Goal: Task Accomplishment & Management: Manage account settings

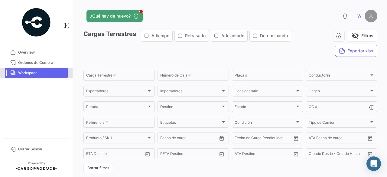
click at [51, 75] on span "Workspace" at bounding box center [41, 72] width 47 height 5
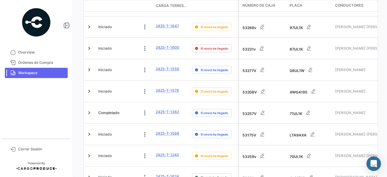
scroll to position [1772, 0]
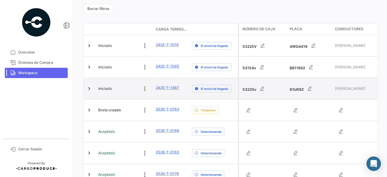
scroll to position [169, 0]
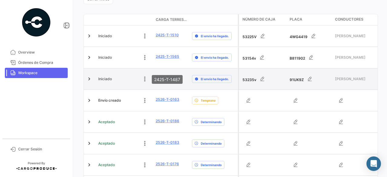
click at [163, 75] on link "2425-T-1487" at bounding box center [167, 77] width 23 height 5
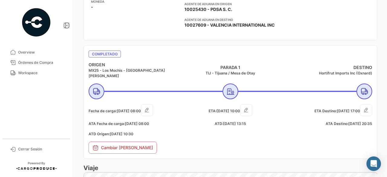
scroll to position [212, 0]
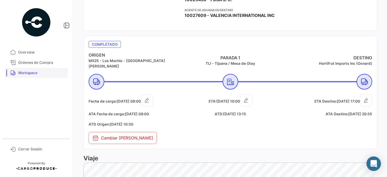
click at [22, 71] on span "Workspace" at bounding box center [41, 72] width 47 height 5
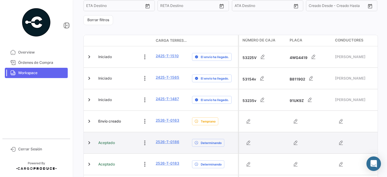
scroll to position [139, 0]
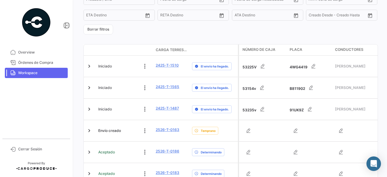
click at [36, 71] on span "Workspace" at bounding box center [41, 72] width 47 height 5
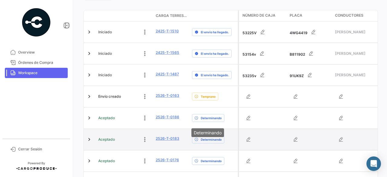
scroll to position [169, 0]
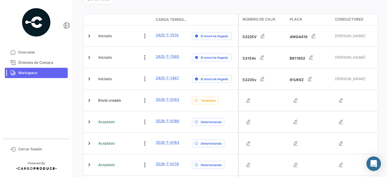
click at [166, 18] on span "Carga Terrestre #" at bounding box center [171, 19] width 31 height 5
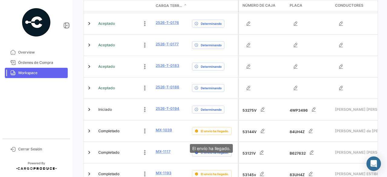
scroll to position [1772, 0]
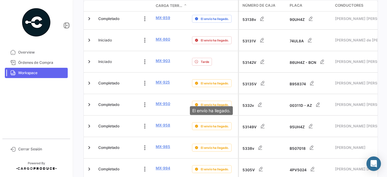
scroll to position [229, 0]
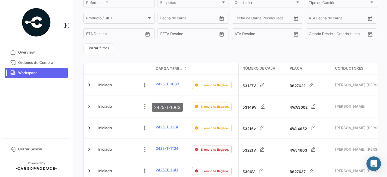
scroll to position [121, 0]
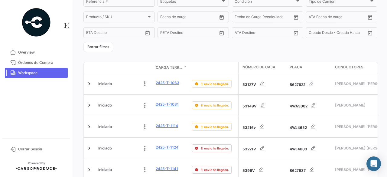
click at [187, 67] on span at bounding box center [186, 67] width 4 height 5
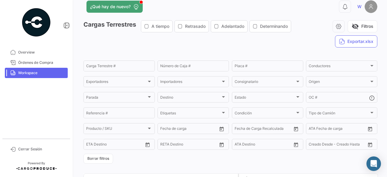
scroll to position [0, 0]
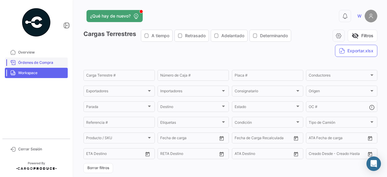
click at [34, 61] on span "Órdenes de Compra" at bounding box center [41, 62] width 47 height 5
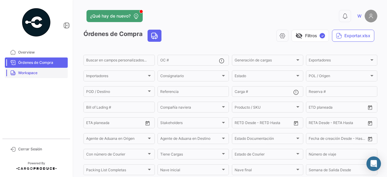
click at [33, 74] on span "Workspace" at bounding box center [41, 72] width 47 height 5
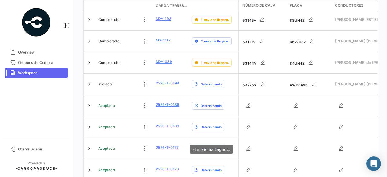
scroll to position [817, 0]
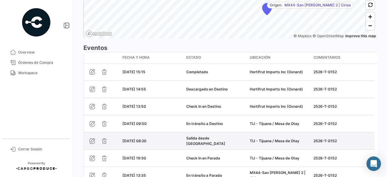
scroll to position [514, 0]
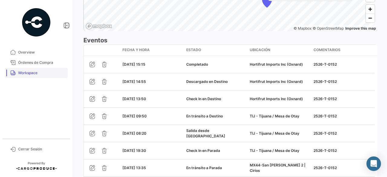
click at [34, 72] on span "Workspace" at bounding box center [41, 72] width 47 height 5
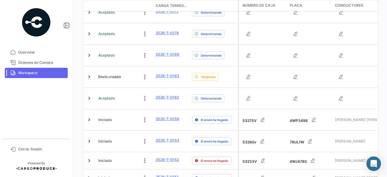
scroll to position [998, 0]
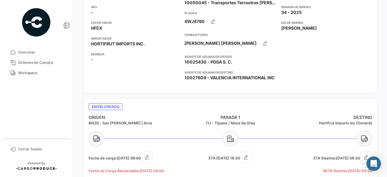
scroll to position [131, 0]
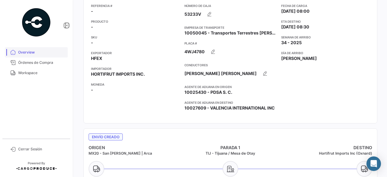
click at [34, 53] on span "Overview" at bounding box center [41, 52] width 47 height 5
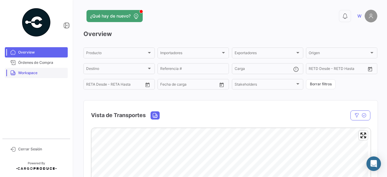
click at [37, 72] on span "Workspace" at bounding box center [41, 72] width 47 height 5
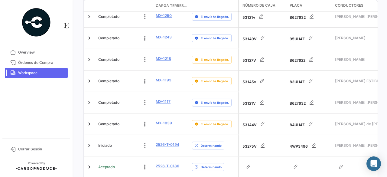
scroll to position [756, 0]
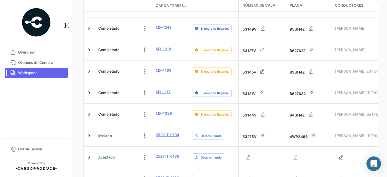
click at [177, 6] on span "Carga Terrestre #" at bounding box center [171, 5] width 31 height 5
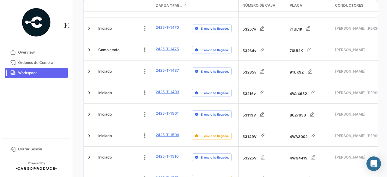
scroll to position [748, 0]
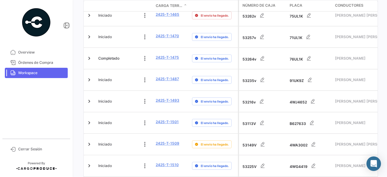
click at [188, 4] on span at bounding box center [188, 6] width 2 height 10
click at [185, 5] on span at bounding box center [186, 5] width 4 height 5
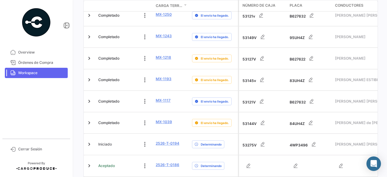
scroll to position [756, 0]
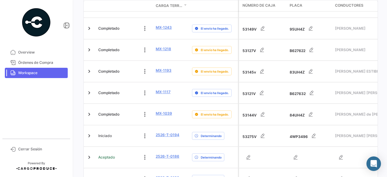
click at [185, 5] on span at bounding box center [186, 5] width 4 height 5
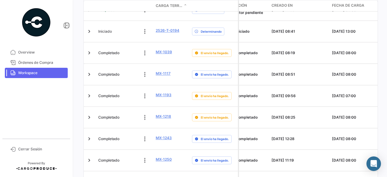
scroll to position [0, 926]
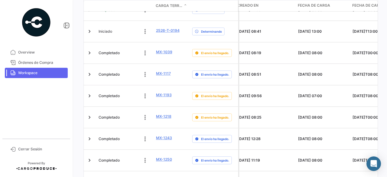
click at [322, 5] on span "Fecha de carga" at bounding box center [314, 5] width 32 height 5
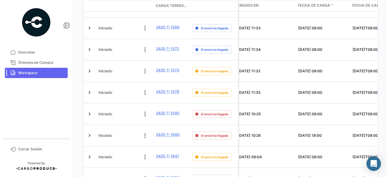
scroll to position [1772, 0]
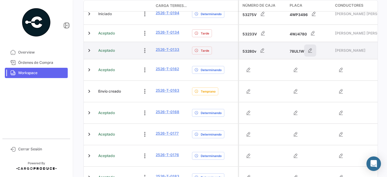
scroll to position [182, 0]
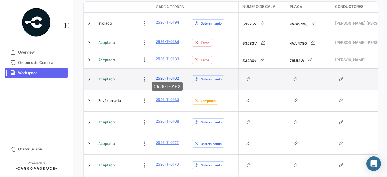
click at [171, 76] on link "2526-T-0162" at bounding box center [167, 78] width 23 height 5
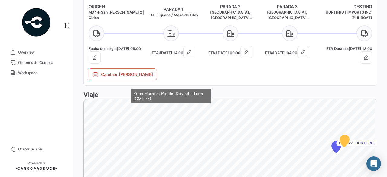
scroll to position [303, 0]
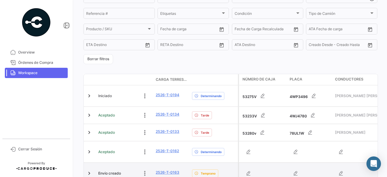
scroll to position [151, 0]
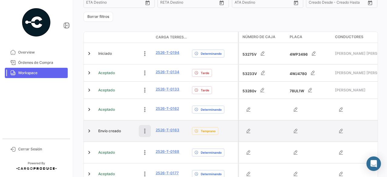
click at [144, 128] on icon at bounding box center [145, 131] width 6 height 6
click at [102, 128] on icon at bounding box center [104, 131] width 6 height 6
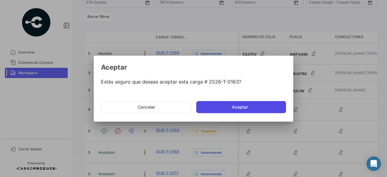
click at [252, 104] on button "Aceptar" at bounding box center [241, 107] width 90 height 12
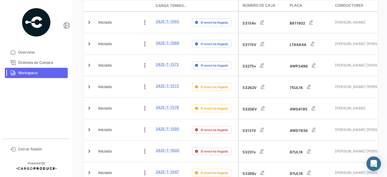
scroll to position [1772, 0]
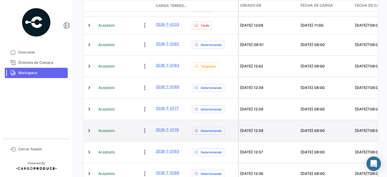
scroll to position [229, 0]
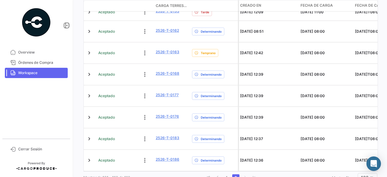
drag, startPoint x: 319, startPoint y: 151, endPoint x: 326, endPoint y: 149, distance: 6.2
click at [326, 149] on div "Estado Carga Terrestre # Delay Status Número de Caja Placa Conductores Importad…" at bounding box center [230, 68] width 294 height 230
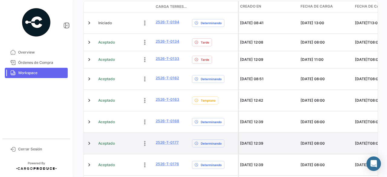
scroll to position [169, 0]
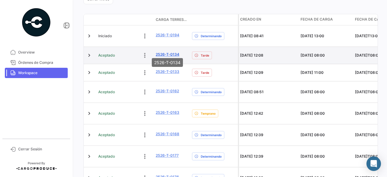
click at [162, 53] on link "2526-T-0134" at bounding box center [168, 54] width 24 height 5
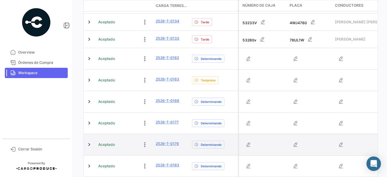
scroll to position [169, 0]
